Goal: Task Accomplishment & Management: Use online tool/utility

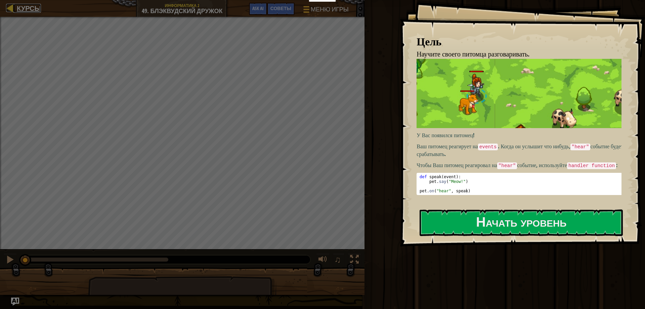
click at [18, 6] on span "Курсы" at bounding box center [29, 8] width 24 height 9
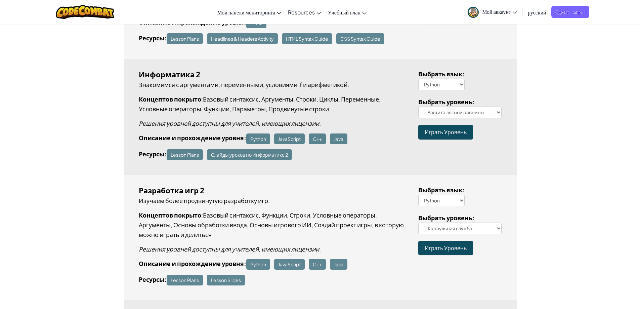
scroll to position [560, 0]
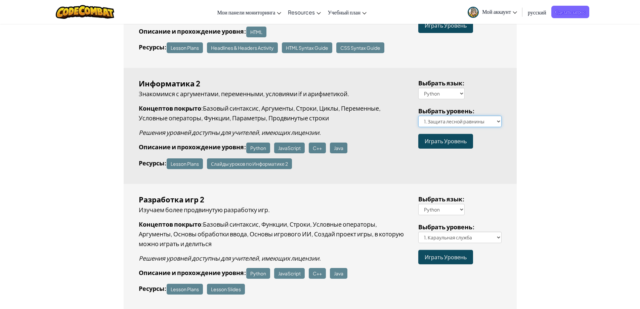
click at [495, 122] on select "1. Защита лесной равнины 2. Извилистая тропинка 3. Один неверный шаг 4. Лесное …" at bounding box center [459, 121] width 83 height 11
select select "backwoods-[PERSON_NAME]"
click at [418, 116] on select "1. Защита лесной равнины 2. Извилистая тропинка 3. Один неверный шаг 4. Лесное …" at bounding box center [459, 121] width 83 height 11
click at [441, 143] on span "Играть Уровень" at bounding box center [446, 140] width 42 height 7
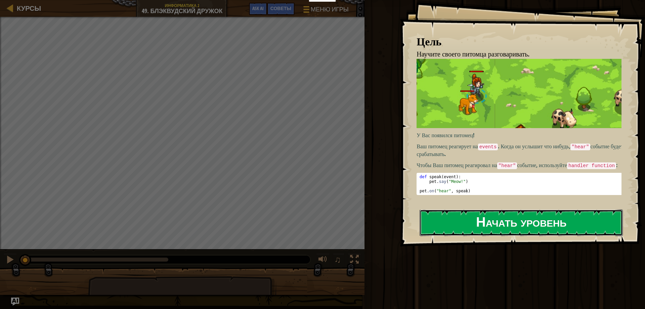
click at [525, 227] on button "Начать уровень" at bounding box center [521, 222] width 203 height 27
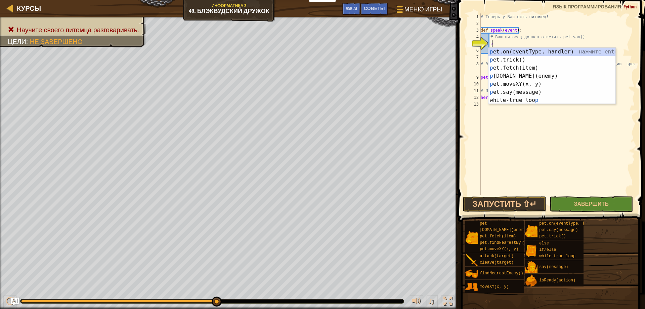
scroll to position [3, 1]
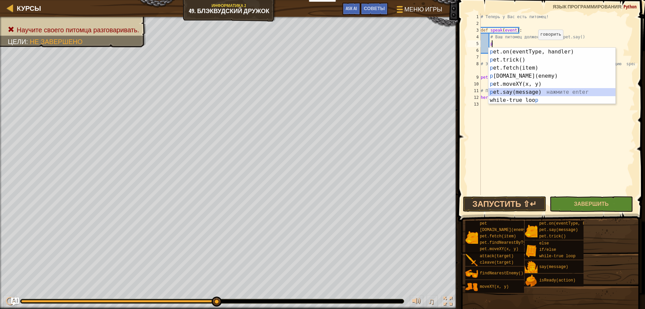
click at [511, 93] on div "p et.on(eventType, handler) нажмите enter p et.trick() нажмите enter p et.fetch…" at bounding box center [552, 84] width 127 height 73
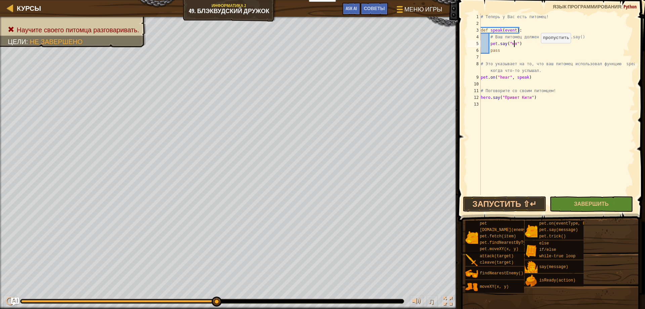
scroll to position [3, 3]
click at [541, 41] on div "# Теперь у Вас есть питомец! def speak ( event ) : # Ваш питомец должен ответит…" at bounding box center [557, 110] width 156 height 195
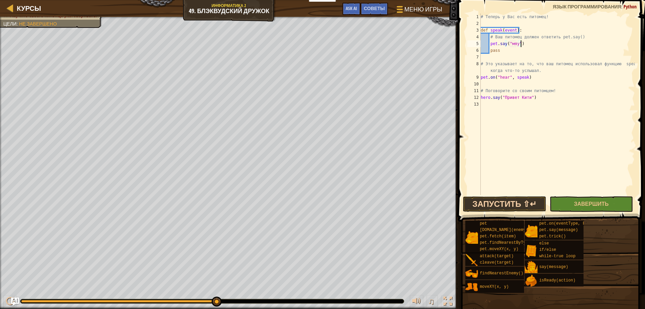
type textarea "pet.say("мяу")"
click at [511, 201] on button "Запустить ⇧↵" at bounding box center [504, 203] width 83 height 15
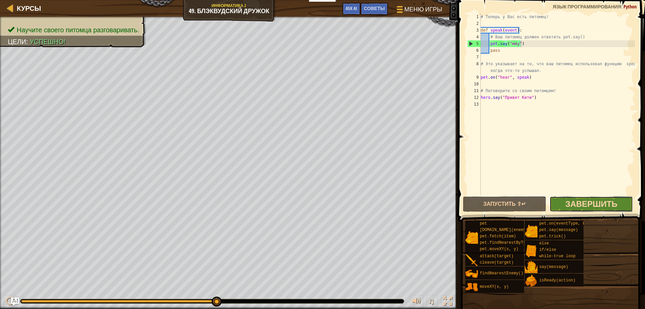
click at [595, 205] on span "Завершить" at bounding box center [592, 203] width 52 height 11
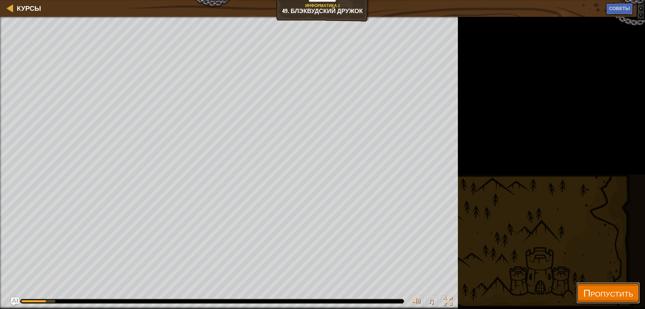
click at [593, 293] on span "Пропустить" at bounding box center [608, 293] width 50 height 14
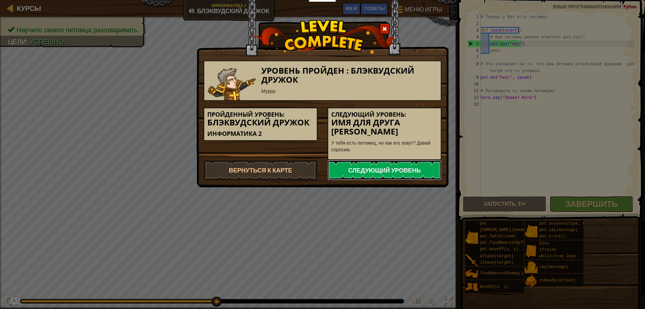
click at [376, 163] on link "Следующий уровень" at bounding box center [385, 170] width 114 height 20
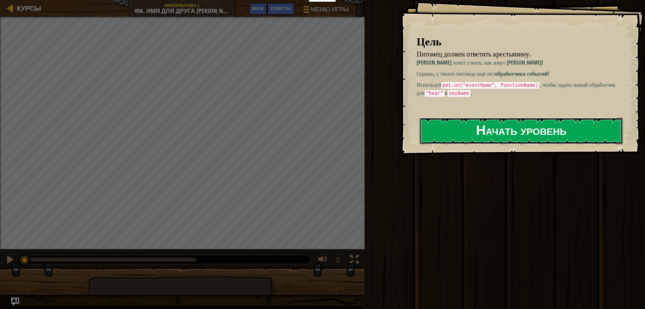
click at [492, 133] on button "Начать уровень" at bounding box center [521, 131] width 203 height 27
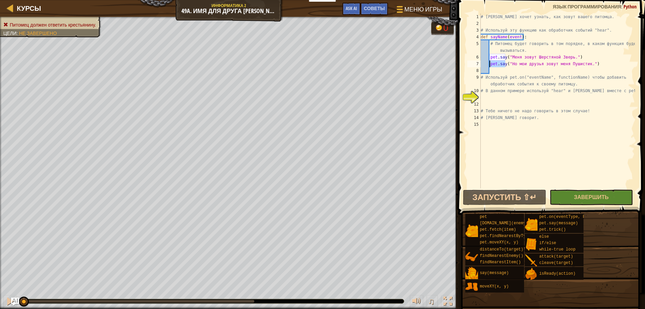
drag, startPoint x: 505, startPoint y: 62, endPoint x: 491, endPoint y: 63, distance: 14.5
click at [491, 63] on div "# [PERSON_NAME] хочет узнать, как зовут вашего питомца. # Используй эту функцию…" at bounding box center [557, 107] width 156 height 188
drag, startPoint x: 577, startPoint y: 62, endPoint x: 564, endPoint y: 64, distance: 14.0
click at [512, 64] on div "# [PERSON_NAME] хочет узнать, как зовут вашего питомца. # Используй эту функцию…" at bounding box center [557, 107] width 156 height 188
drag, startPoint x: 591, startPoint y: 66, endPoint x: 489, endPoint y: 62, distance: 102.5
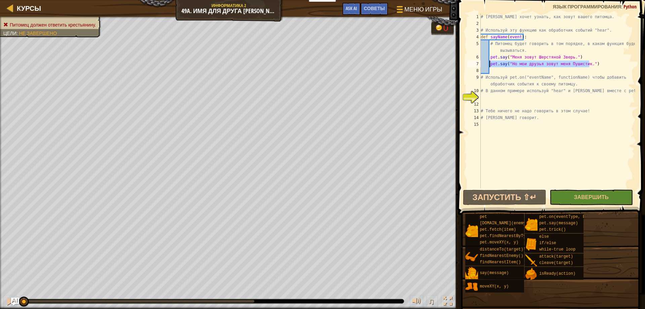
click at [489, 62] on div "# [PERSON_NAME] хочет узнать, как зовут вашего питомца. # Используй эту функцию…" at bounding box center [557, 107] width 156 height 188
drag, startPoint x: 501, startPoint y: 64, endPoint x: 607, endPoint y: 50, distance: 106.7
click at [607, 50] on div "# [PERSON_NAME] хочет узнать, как зовут вашего питомца. # Используй эту функцию…" at bounding box center [557, 107] width 156 height 188
type textarea "# Питомец будет говорить в том порядке, в каком функция будет вызываться."
click at [500, 97] on div "# [PERSON_NAME] хочет узнать, как зовут вашего питомца. # Используй эту функцию…" at bounding box center [557, 107] width 156 height 188
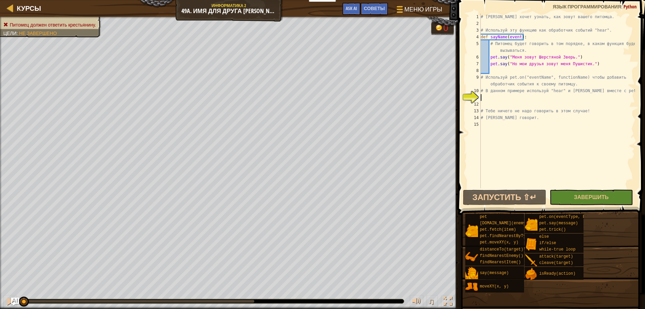
type textarea "з"
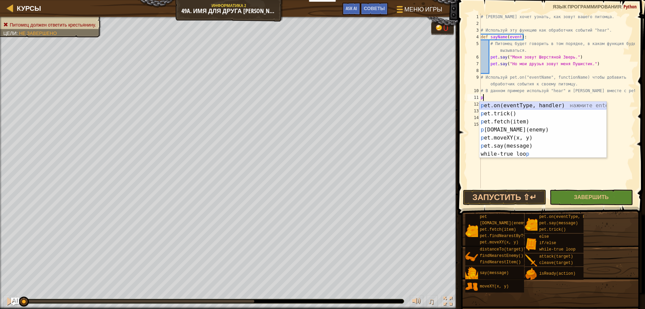
click at [533, 104] on div "p et.on(eventType, handler) нажмите enter p et.trick() нажмите enter p et.fetch…" at bounding box center [542, 137] width 127 height 73
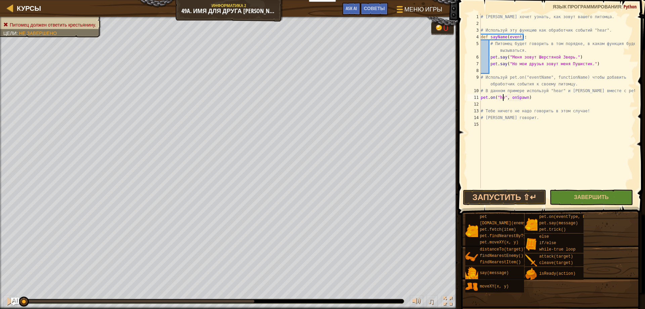
scroll to position [3, 2]
click at [529, 98] on div "# [PERSON_NAME] хочет узнать, как зовут вашего питомца. # Используй эту функцию…" at bounding box center [557, 107] width 156 height 188
click at [548, 98] on div "# [PERSON_NAME] хочет узнать, как зовут вашего питомца. # Используй эту функцию…" at bounding box center [557, 107] width 156 height 188
click at [496, 199] on button "Запустить ⇧↵" at bounding box center [504, 197] width 83 height 15
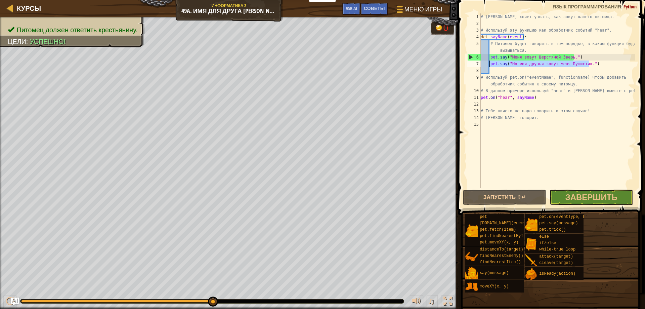
drag, startPoint x: 596, startPoint y: 64, endPoint x: 491, endPoint y: 64, distance: 105.2
click at [491, 64] on div "# [PERSON_NAME] хочет узнать, как зовут вашего питомца. # Используй эту функцию…" at bounding box center [557, 107] width 156 height 188
type textarea "pet.say("Но мои друзья зовут меня Пушистик.")"
click at [492, 69] on div "# [PERSON_NAME] хочет узнать, как зовут вашего питомца. # Используй эту функцию…" at bounding box center [557, 107] width 156 height 188
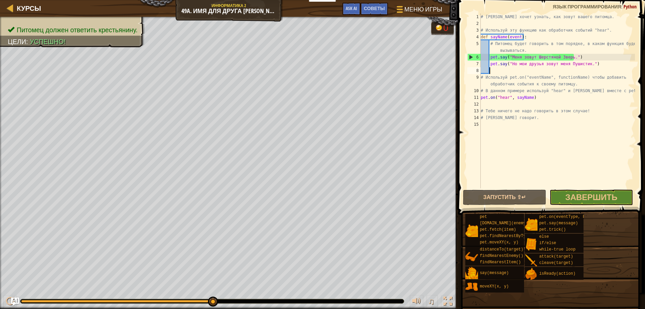
paste textarea "pet.say("Но мои друзья зовут меня Пушистик.")"
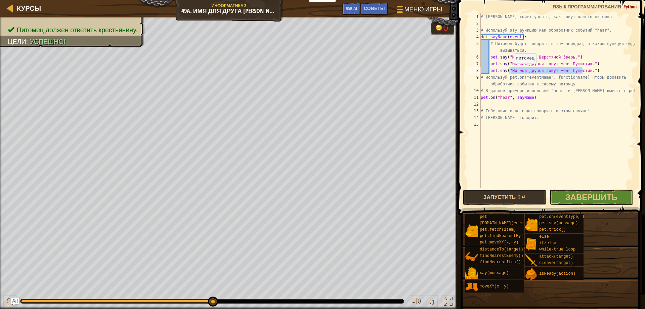
drag, startPoint x: 584, startPoint y: 70, endPoint x: 511, endPoint y: 70, distance: 72.9
click at [511, 70] on div "# [PERSON_NAME] хочет узнать, как зовут вашего питомца. # Используй эту функцию…" at bounding box center [557, 107] width 156 height 188
click at [485, 195] on button "Запустить ⇧↵" at bounding box center [504, 197] width 83 height 15
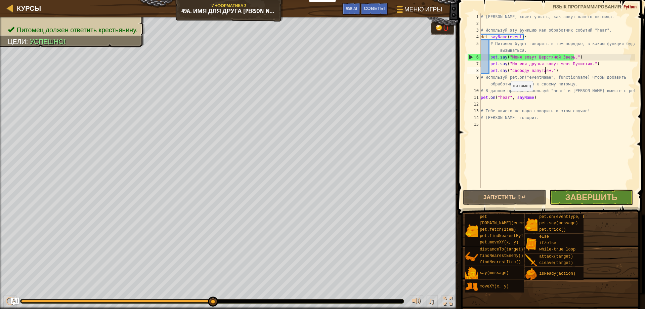
drag, startPoint x: 507, startPoint y: 98, endPoint x: 516, endPoint y: 98, distance: 9.1
click at [507, 98] on div "# [PERSON_NAME] хочет узнать, как зовут вашего питомца. # Используй эту функцию…" at bounding box center [557, 107] width 156 height 188
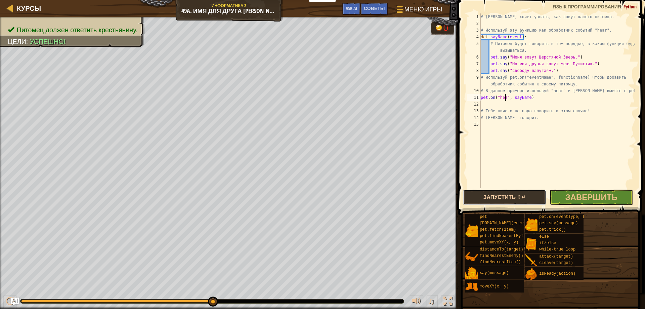
drag, startPoint x: 511, startPoint y: 195, endPoint x: 511, endPoint y: 200, distance: 4.4
click at [511, 199] on button "Запустить ⇧↵" at bounding box center [504, 197] width 83 height 15
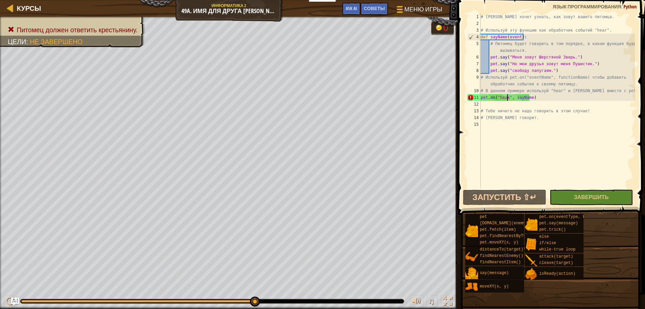
scroll to position [3, 2]
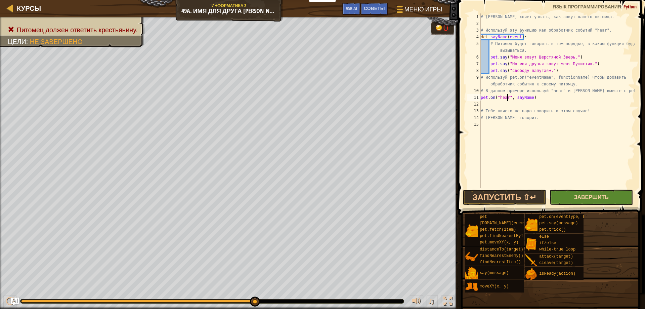
type textarea "pet.on("hear", [PERSON_NAME])"
click at [579, 199] on span "Завершить" at bounding box center [591, 196] width 35 height 7
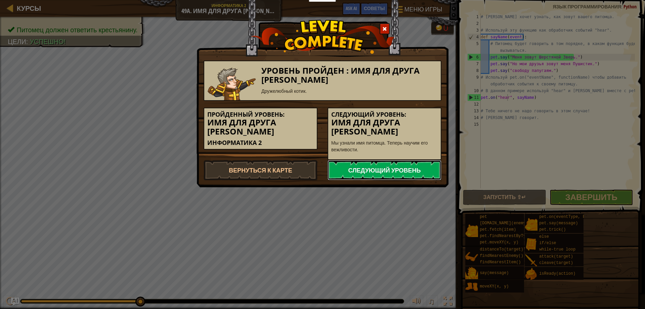
click at [379, 163] on link "Следующий уровень" at bounding box center [385, 170] width 114 height 20
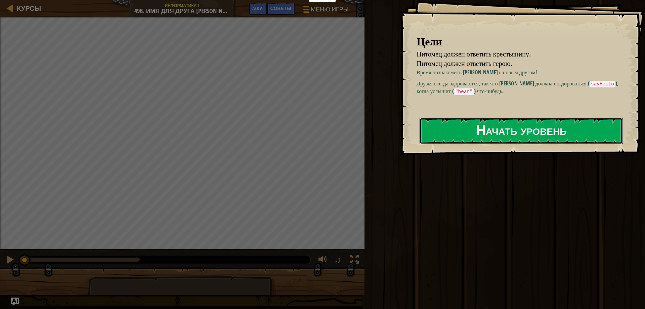
click at [496, 133] on button "Начать уровень" at bounding box center [521, 131] width 203 height 27
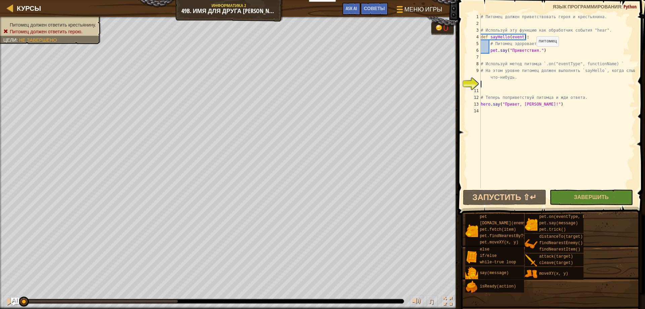
click at [533, 53] on div "# Питомец должен приветствовать героя и крестьянина. # Используй эту функцию ка…" at bounding box center [557, 107] width 156 height 188
click at [511, 52] on div "# Питомец должен приветствовать героя и крестьянина. # Используй эту функцию ка…" at bounding box center [557, 107] width 156 height 188
drag, startPoint x: 523, startPoint y: 52, endPoint x: 525, endPoint y: 66, distance: 13.5
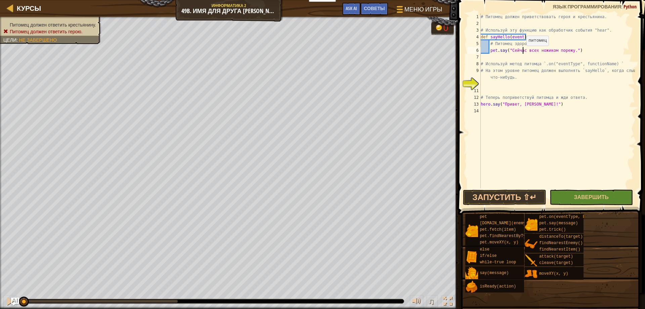
click at [523, 55] on div "# Питомец должен приветствовать героя и крестьянина. # Используй эту функцию ка…" at bounding box center [557, 107] width 156 height 188
click at [574, 49] on div "# Питомец должен приветствовать героя и крестьянина. # Используй эту функцию ка…" at bounding box center [557, 100] width 156 height 175
drag, startPoint x: 516, startPoint y: 51, endPoint x: 521, endPoint y: 57, distance: 8.2
click at [518, 53] on div "# Питомец должен приветствовать героя и крестьянина. # Используй эту функцию ка…" at bounding box center [557, 107] width 156 height 188
click at [516, 48] on div "# Питомец должен приветствовать героя и крестьянина. # Используй эту функцию ка…" at bounding box center [557, 100] width 156 height 175
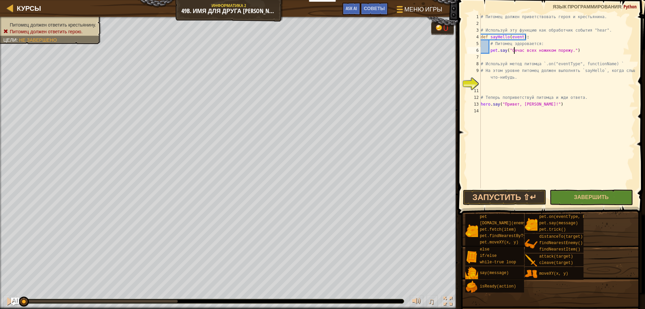
type textarea "pet.say("Счас всех ножиком порежу.")"
click at [482, 85] on div "# Питомец должен приветствовать героя и крестьянина. # Используй эту функцию ка…" at bounding box center [557, 107] width 156 height 188
type textarea "з"
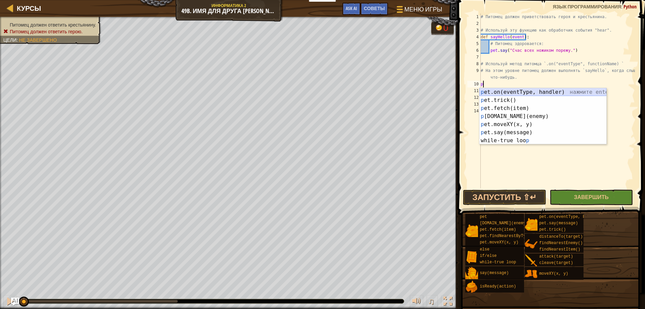
click at [553, 91] on div "p et.on(eventType, handler) нажмите enter p et.trick() нажмите enter p et.fetch…" at bounding box center [542, 124] width 127 height 73
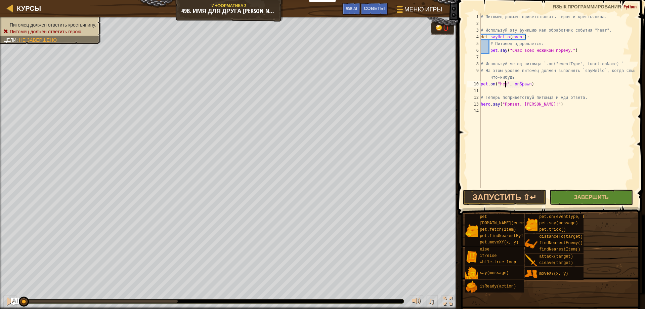
scroll to position [3, 2]
click at [530, 84] on div "# Питомец должен приветствовать героя и крестьянина. # Используй эту функцию ка…" at bounding box center [557, 107] width 156 height 188
click at [555, 83] on div "# Питомец должен приветствовать героя и крестьянина. # Используй эту функцию ка…" at bounding box center [557, 107] width 156 height 188
type textarea "pet.on("hear", [PERSON_NAME])"
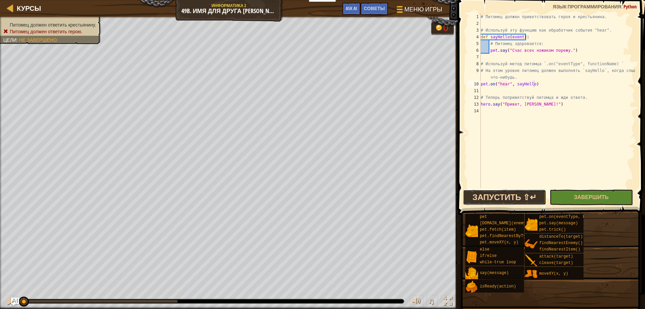
click at [486, 199] on button "Запустить ⇧↵" at bounding box center [504, 197] width 83 height 15
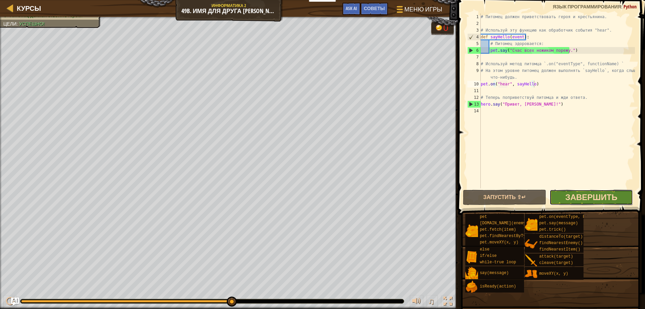
click at [591, 198] on span "Завершить" at bounding box center [592, 197] width 52 height 11
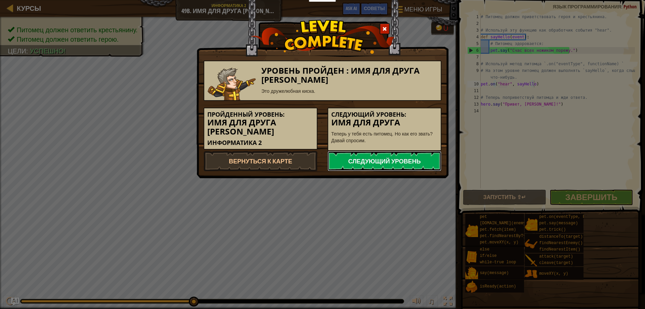
click at [376, 155] on link "Следующий уровень" at bounding box center [385, 161] width 114 height 20
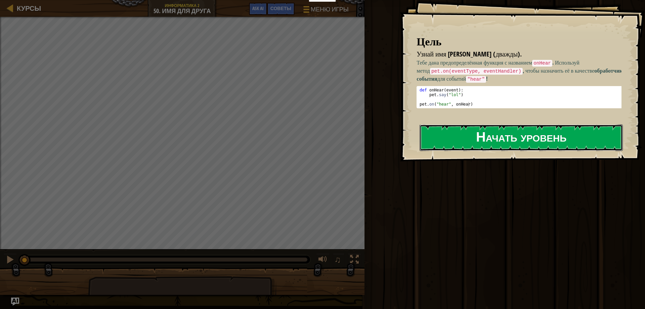
click at [493, 135] on button "Начать уровень" at bounding box center [521, 137] width 203 height 27
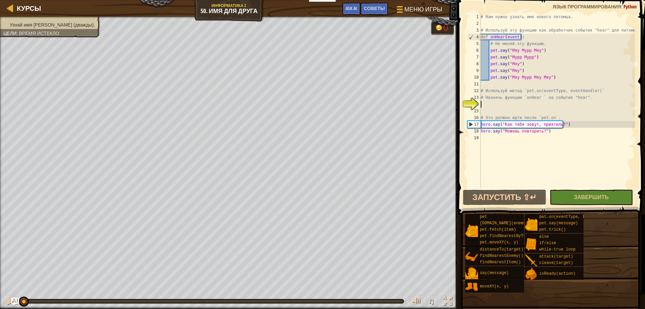
scroll to position [3, 0]
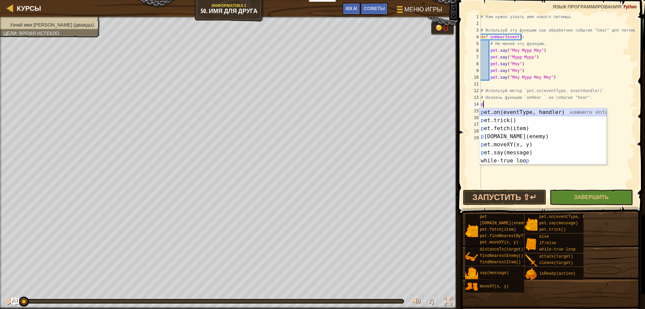
click at [550, 114] on div "p et.on(eventType, handler) нажмите enter p et.trick() нажмите enter p et.fetch…" at bounding box center [542, 144] width 127 height 73
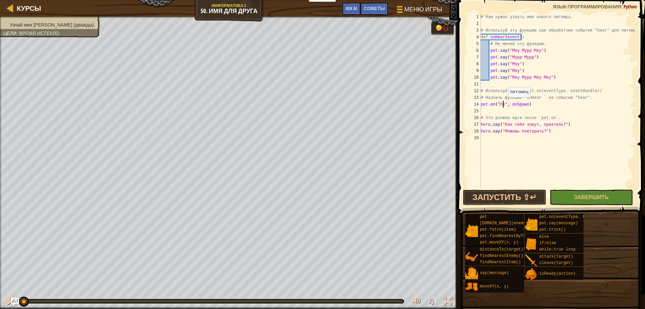
scroll to position [3, 2]
click at [529, 105] on div "# Нам нужно узнать имя нового питомца. # Используй эту функцию как обработчик с…" at bounding box center [557, 107] width 156 height 188
click at [543, 102] on div "# Нам нужно узнать имя нового питомца. # Используй эту функцию как обработчик с…" at bounding box center [557, 107] width 156 height 188
type textarea "pet.on("hear", onHear)"
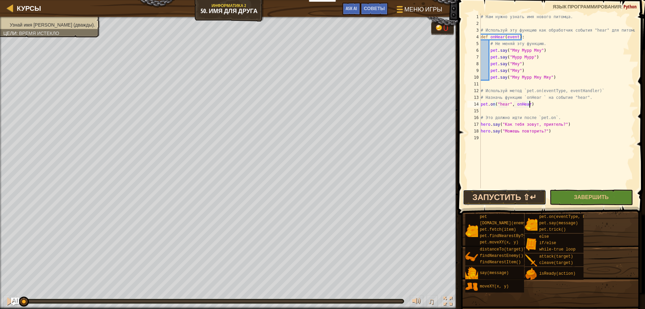
click at [502, 202] on button "Запустить ⇧↵" at bounding box center [504, 197] width 83 height 15
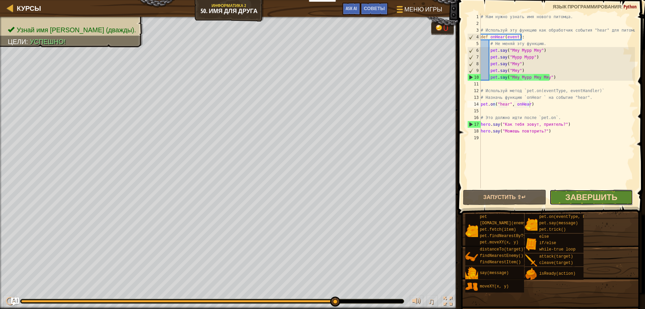
click at [587, 195] on span "Завершить" at bounding box center [592, 197] width 52 height 11
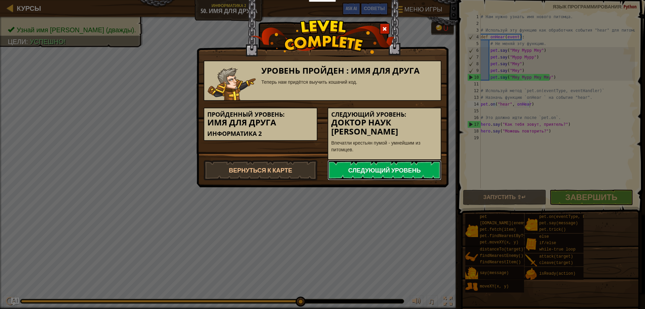
click at [414, 160] on link "Следующий уровень" at bounding box center [385, 170] width 114 height 20
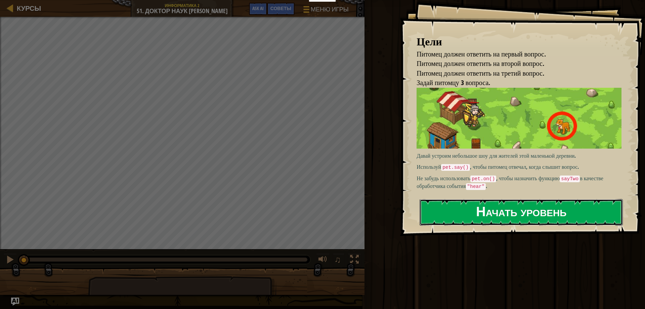
click at [500, 211] on button "Начать уровень" at bounding box center [521, 212] width 203 height 27
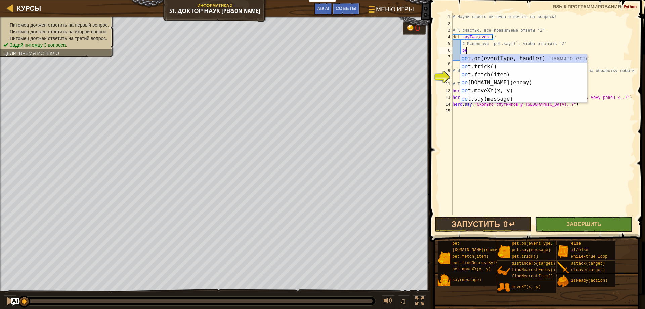
scroll to position [3, 1]
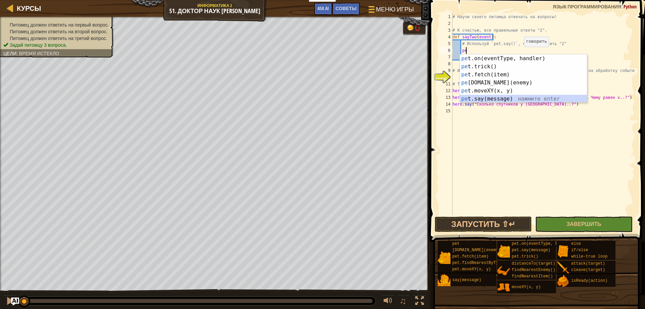
click at [489, 96] on div "pe t.on(eventType, handler) нажмите enter pe t.trick() нажмите enter pe t.fetch…" at bounding box center [523, 86] width 127 height 65
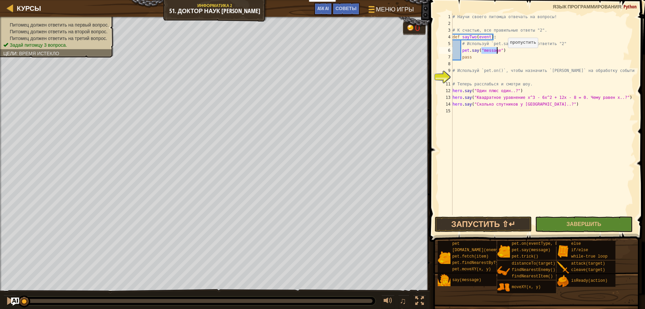
type textarea "pet.say("2")"
click at [505, 53] on div "# Научи своего питомца отвечать на вопросы! # К счастью, все правильные ответы …" at bounding box center [543, 120] width 184 height 215
click at [465, 77] on div "# Научи своего питомца отвечать на вопросы! # К счастью, все правильные ответы …" at bounding box center [543, 120] width 184 height 215
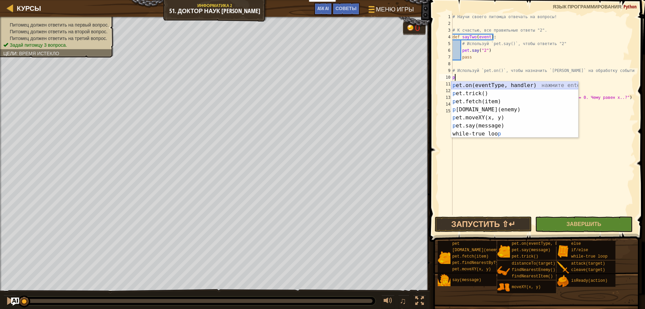
click at [506, 87] on div "p et.on(eventType, handler) нажмите enter p et.trick() нажмите enter p et.fetch…" at bounding box center [514, 117] width 127 height 73
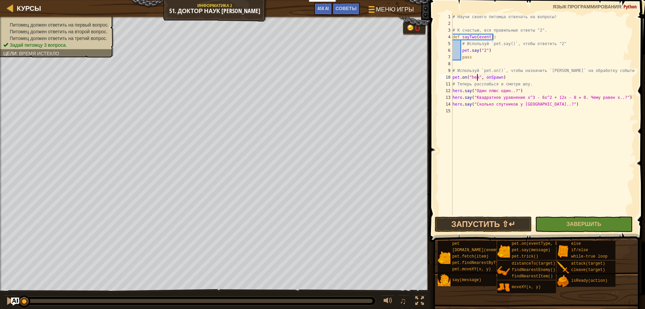
scroll to position [3, 2]
click at [501, 78] on div "# Научи своего питомца отвечать на вопросы! # К счастью, все правильные ответы …" at bounding box center [543, 120] width 184 height 215
click at [537, 75] on div "# Научи своего питомца отвечать на вопросы! # К счастью, все правильные ответы …" at bounding box center [543, 120] width 184 height 215
type textarea "pet.on("hear", [PERSON_NAME])"
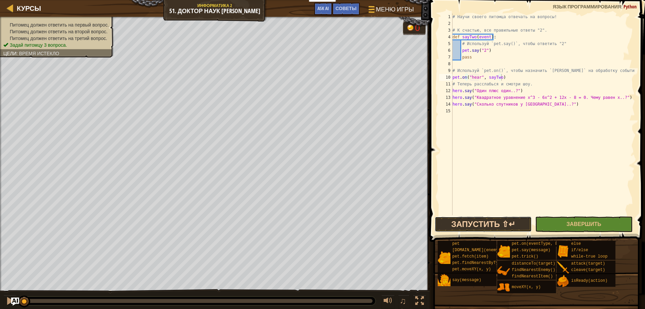
click at [480, 217] on button "Запустить ⇧↵" at bounding box center [483, 223] width 97 height 15
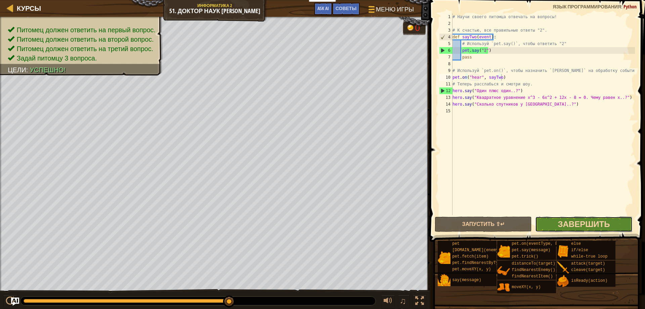
click at [604, 226] on span "Завершить" at bounding box center [584, 223] width 52 height 11
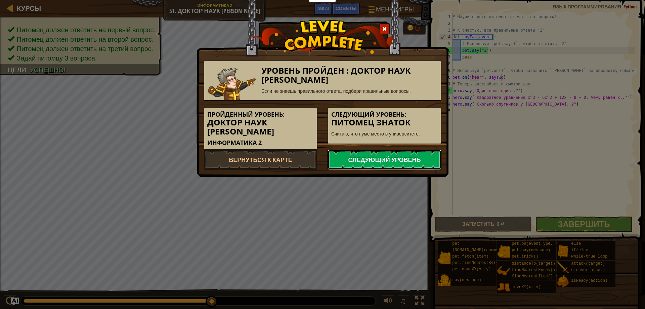
click at [384, 154] on link "Следующий уровень" at bounding box center [385, 160] width 114 height 20
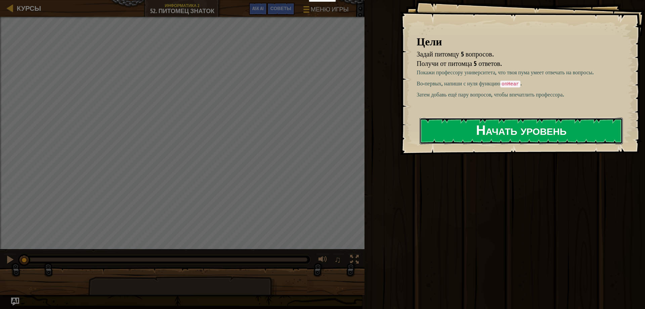
click at [522, 140] on button "Начать уровень" at bounding box center [521, 131] width 203 height 27
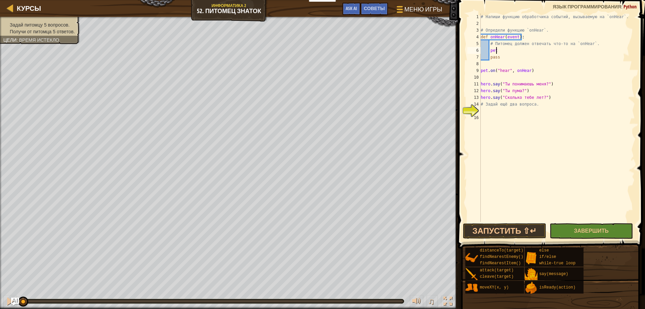
scroll to position [3, 1]
type textarea "p"
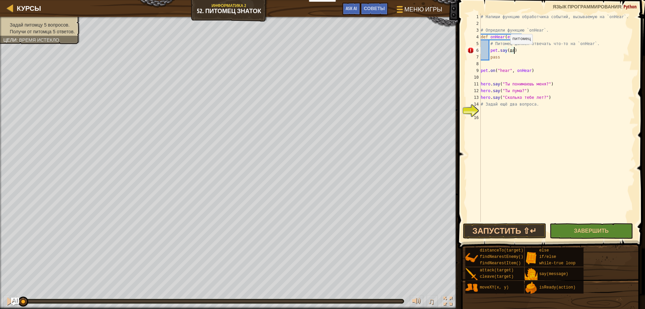
click at [507, 51] on div "# Напиши функцию обработчика событий, вызываемую на `onHear`. # Определи функци…" at bounding box center [557, 124] width 156 height 222
click at [514, 50] on div "# Напиши функцию обработчика событий, вызываемую на `onHear`. # Определи функци…" at bounding box center [557, 124] width 156 height 222
type textarea "pet.say("да")"
click at [529, 50] on div "# Напиши функцию обработчика событий, вызываемую на `onHear`. # Определи функци…" at bounding box center [557, 124] width 156 height 222
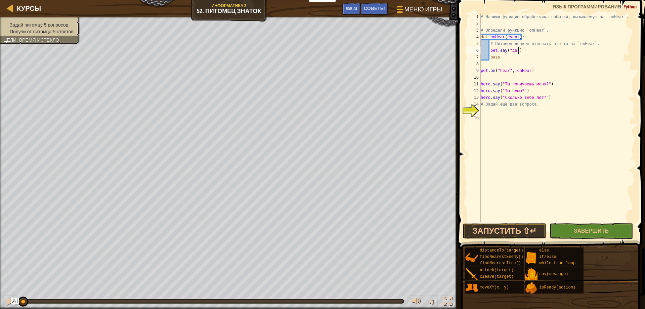
click at [494, 114] on div "# Напиши функцию обработчика событий, вызываемую на `onHear`. # Определи функци…" at bounding box center [557, 124] width 156 height 222
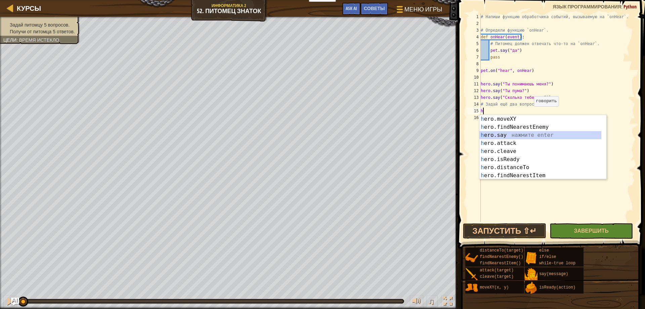
click at [531, 135] on div "h ero.moveXY нажмите enter h ero.findNearestEnemy нажмите enter h ero.say нажми…" at bounding box center [540, 155] width 122 height 81
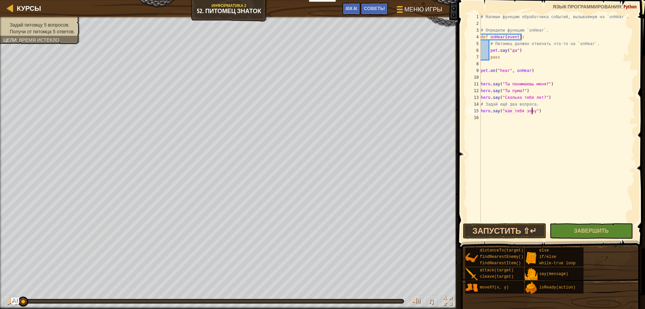
scroll to position [3, 4]
type textarea "hero.say("как тебя зовут?")"
click at [546, 111] on div "# Напиши функцию обработчика событий, вызываемую на `onHear`. # Определи функци…" at bounding box center [557, 124] width 156 height 222
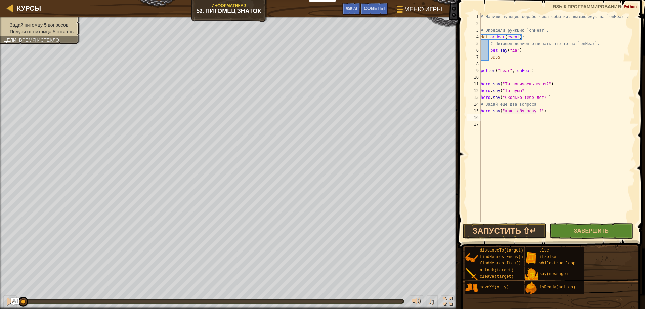
type textarea "р"
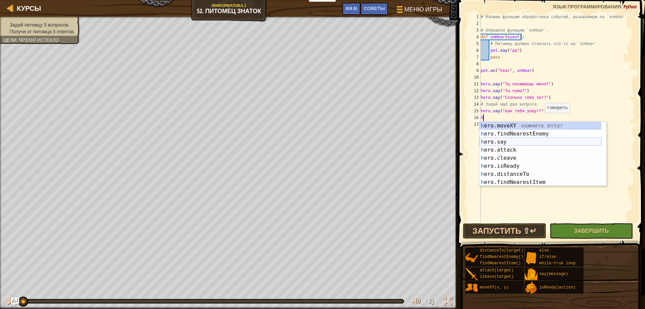
click at [505, 142] on div "h ero.moveXY нажмите enter h ero.findNearestEnemy нажмите enter h ero.say нажми…" at bounding box center [540, 162] width 122 height 81
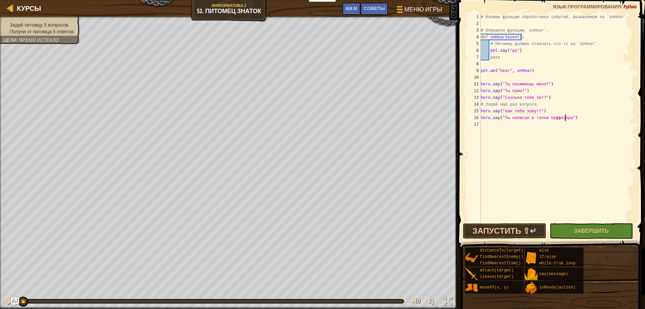
scroll to position [3, 7]
click at [549, 118] on div "# Напиши функцию обработчика событий, вызываемую на `onHear`. # Определи функци…" at bounding box center [557, 124] width 156 height 222
click at [576, 120] on div "# Напиши функцию обработчика событий, вызываемую на `onHear`. # Определи функци…" at bounding box center [557, 124] width 156 height 222
type textarea "hero.say("Ты написал в тапки проффесора?")"
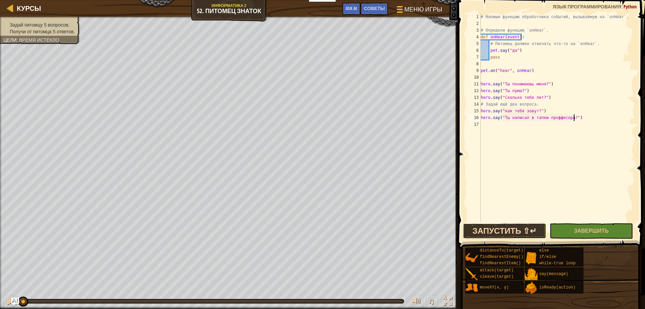
click at [495, 231] on button "Запустить ⇧↵" at bounding box center [504, 230] width 83 height 15
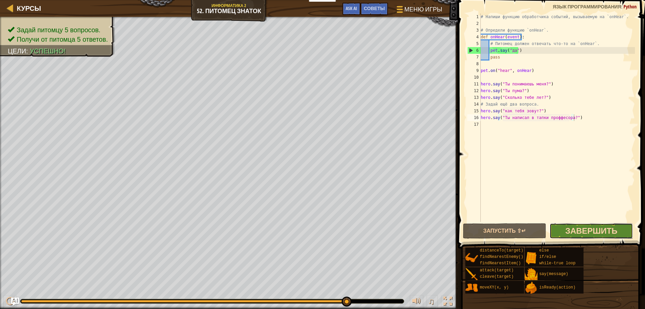
click at [596, 231] on span "Завершить" at bounding box center [592, 230] width 52 height 11
